Goal: Navigation & Orientation: Find specific page/section

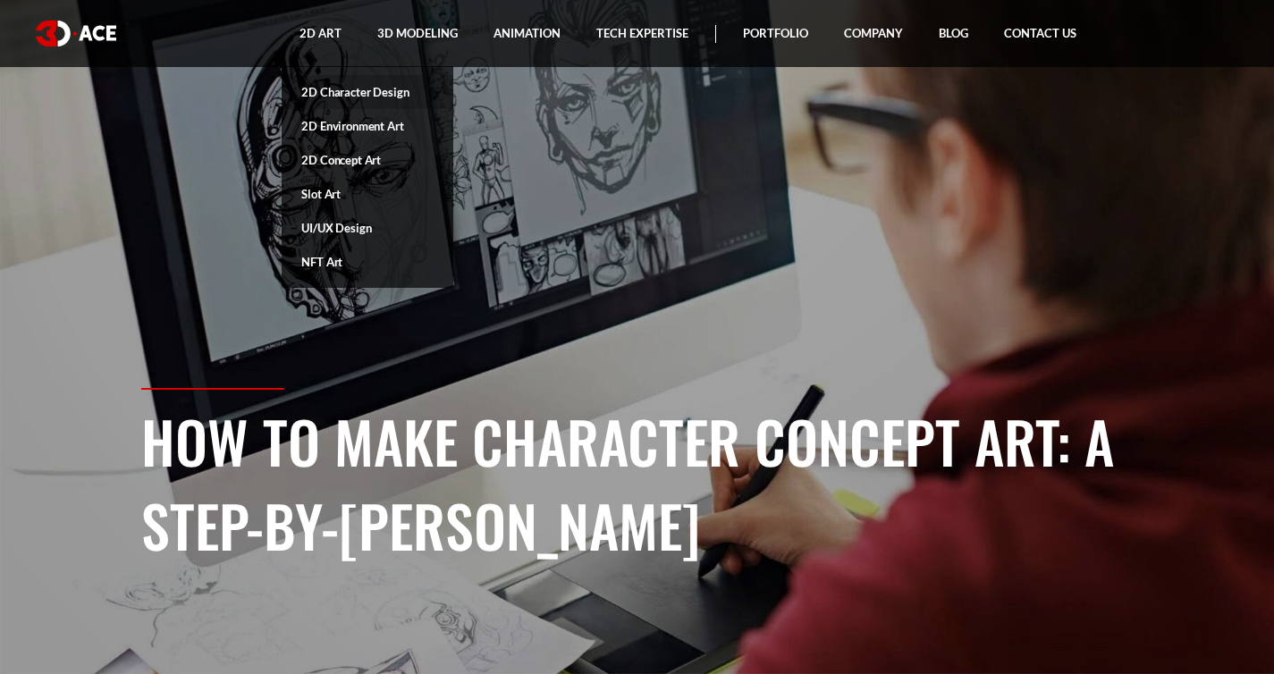
click at [345, 90] on link "2D Character Design" at bounding box center [368, 92] width 172 height 34
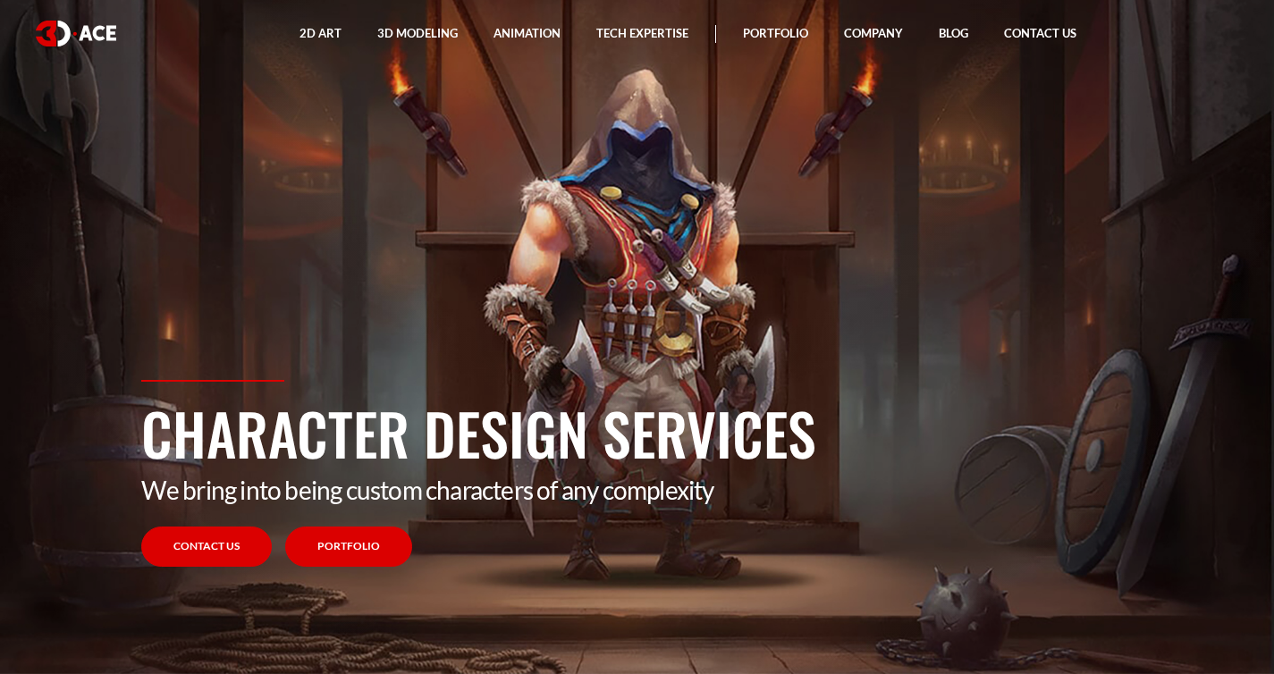
click at [362, 559] on link "Portfolio" at bounding box center [348, 546] width 127 height 40
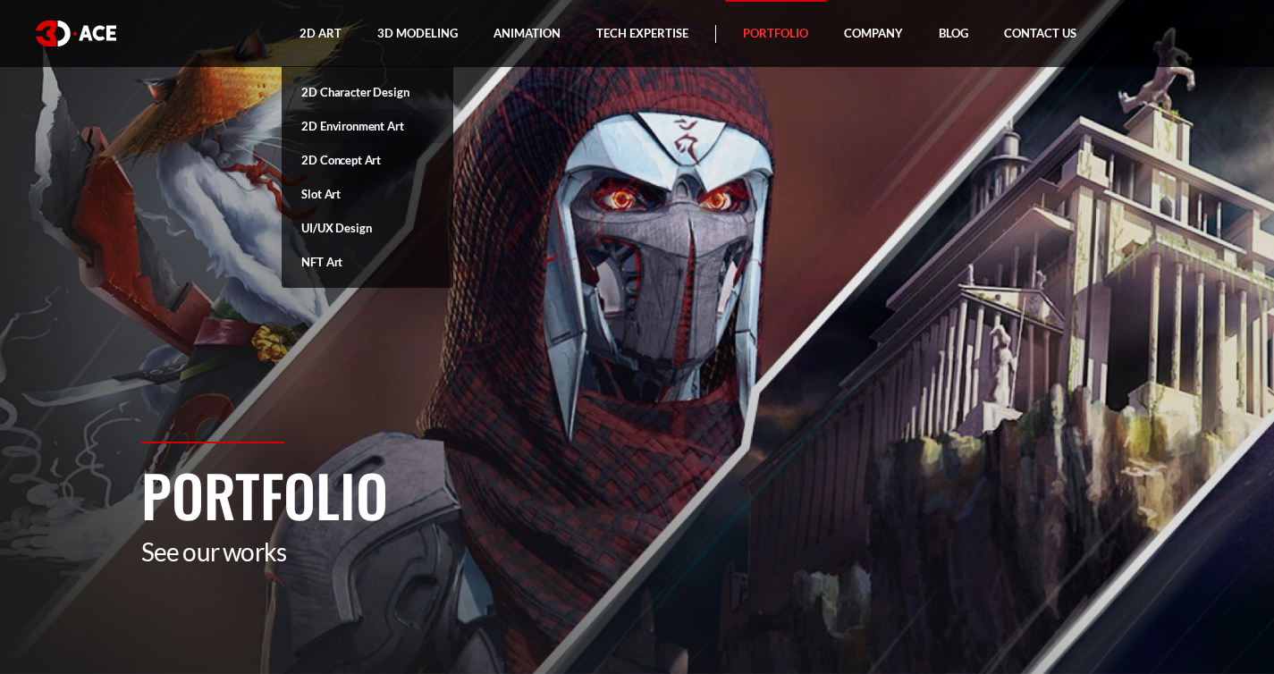
click at [346, 125] on link "2D Environment Art" at bounding box center [368, 126] width 172 height 34
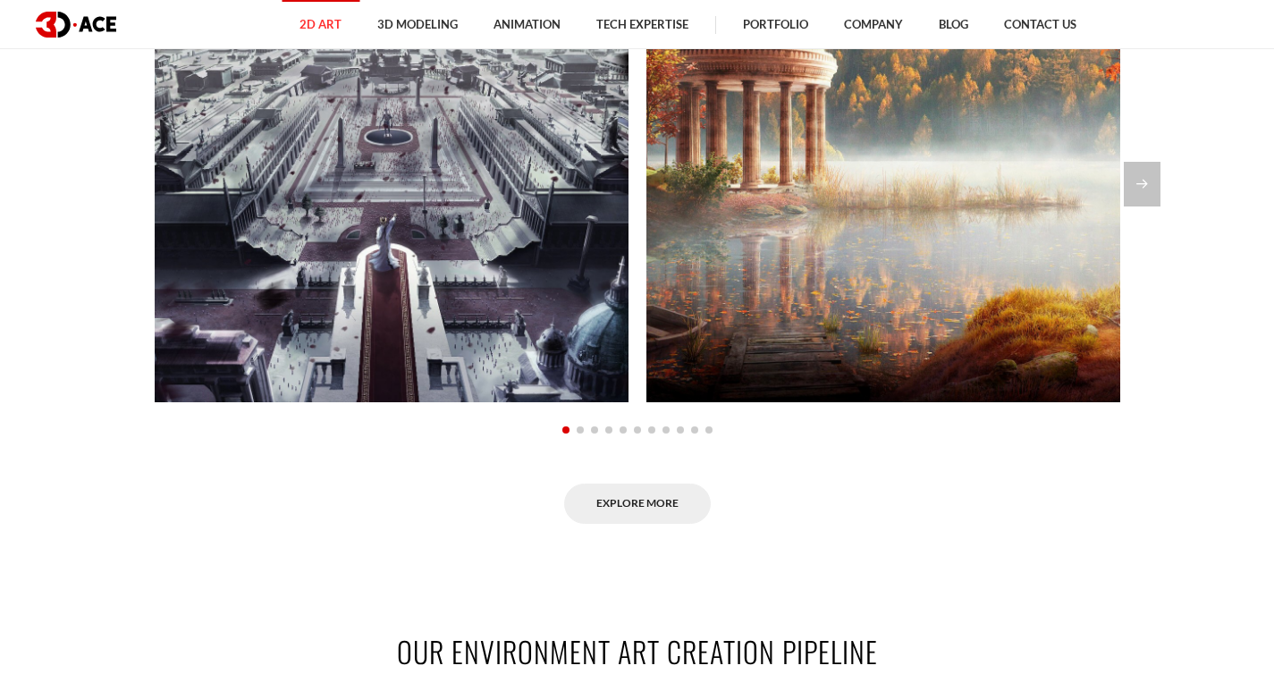
scroll to position [1418, 0]
